Goal: Navigation & Orientation: Find specific page/section

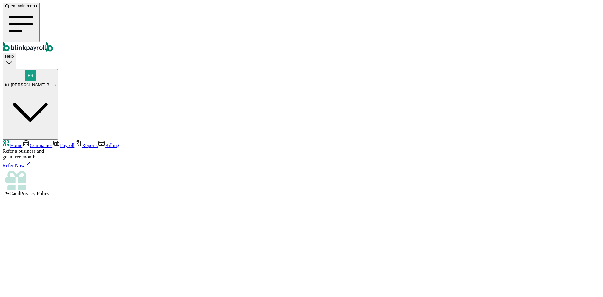
click at [22, 143] on link "Home" at bounding box center [13, 145] width 20 height 5
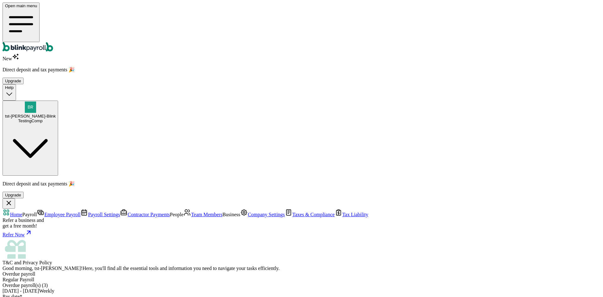
click at [37, 212] on link "Employee Payroll" at bounding box center [59, 214] width 44 height 5
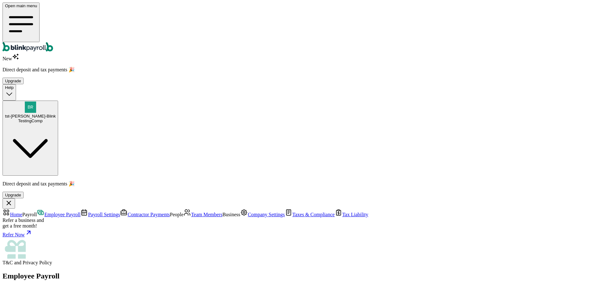
click at [342, 212] on span "Tax Liability" at bounding box center [355, 214] width 26 height 5
click at [128, 212] on span "Contractor Payments" at bounding box center [149, 214] width 42 height 5
click at [88, 212] on span "Payroll Settings" at bounding box center [104, 214] width 32 height 5
click at [44, 212] on span "Employee Payroll" at bounding box center [62, 214] width 36 height 5
click at [56, 118] on div "TestingComp" at bounding box center [30, 120] width 51 height 5
